Goal: Navigation & Orientation: Find specific page/section

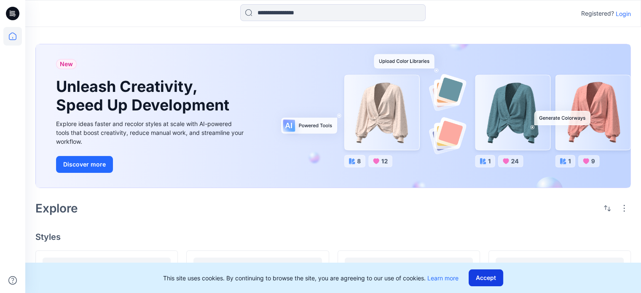
click at [486, 275] on button "Accept" at bounding box center [485, 277] width 35 height 17
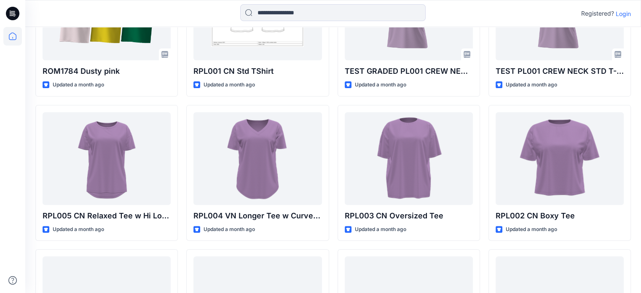
scroll to position [292, 0]
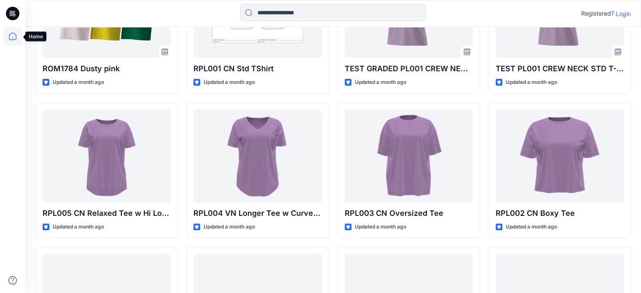
click at [11, 39] on icon at bounding box center [12, 36] width 19 height 19
click at [11, 31] on icon at bounding box center [12, 36] width 19 height 19
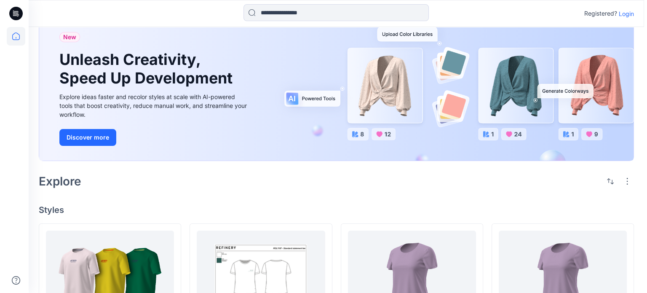
scroll to position [0, 0]
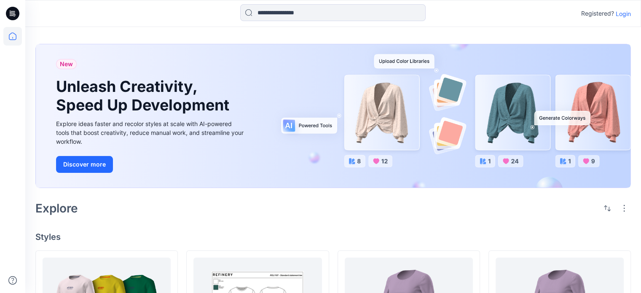
click at [622, 10] on p "Login" at bounding box center [622, 13] width 15 height 9
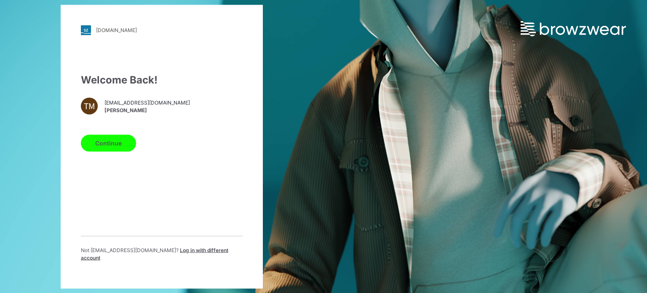
click at [107, 147] on button "Continue" at bounding box center [108, 142] width 55 height 17
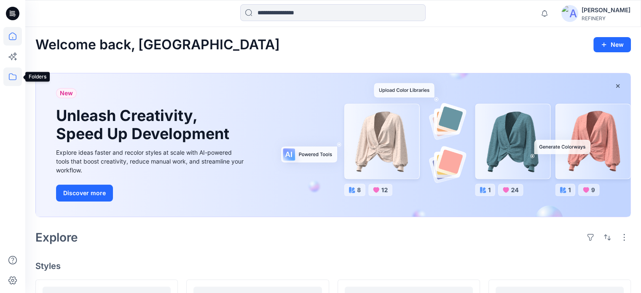
click at [14, 79] on icon at bounding box center [12, 76] width 19 height 19
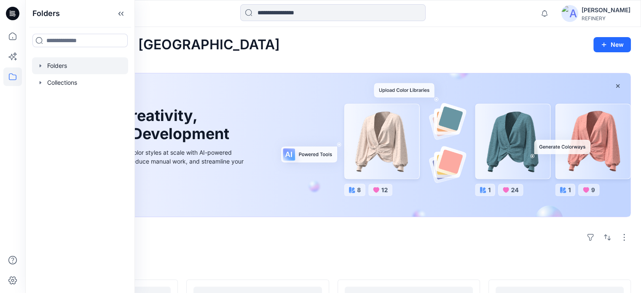
click at [43, 64] on icon "button" at bounding box center [40, 65] width 7 height 7
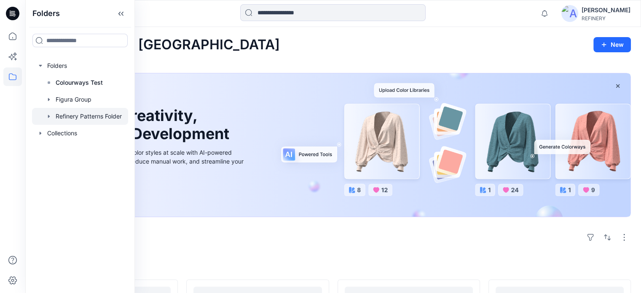
click at [71, 114] on div at bounding box center [80, 116] width 96 height 17
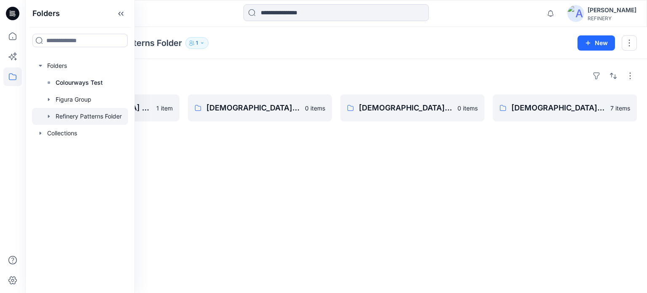
click at [329, 167] on div "Folders [DEMOGRAPHIC_DATA] Briefs 1 item [DEMOGRAPHIC_DATA] sweat pants 0 items…" at bounding box center [336, 176] width 622 height 234
